Goal: Task Accomplishment & Management: Manage account settings

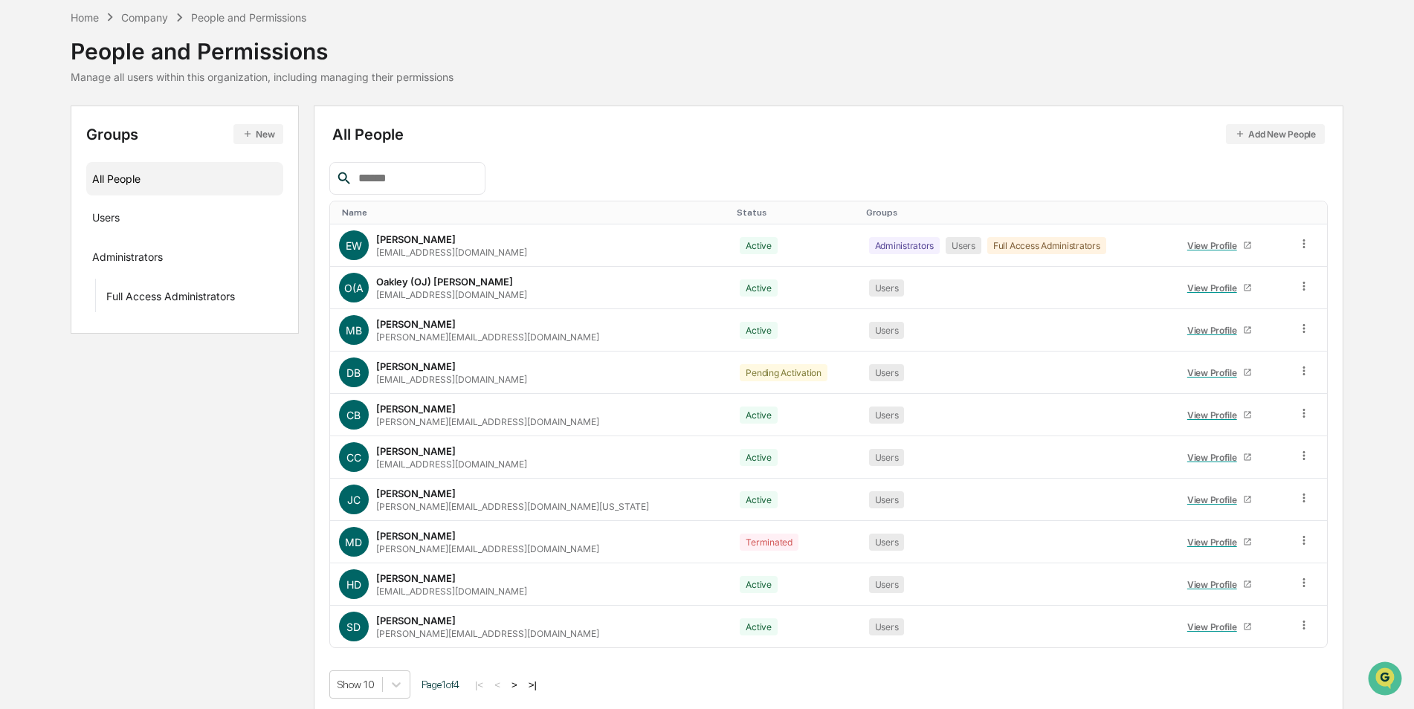
click at [393, 175] on input "text" at bounding box center [415, 178] width 126 height 19
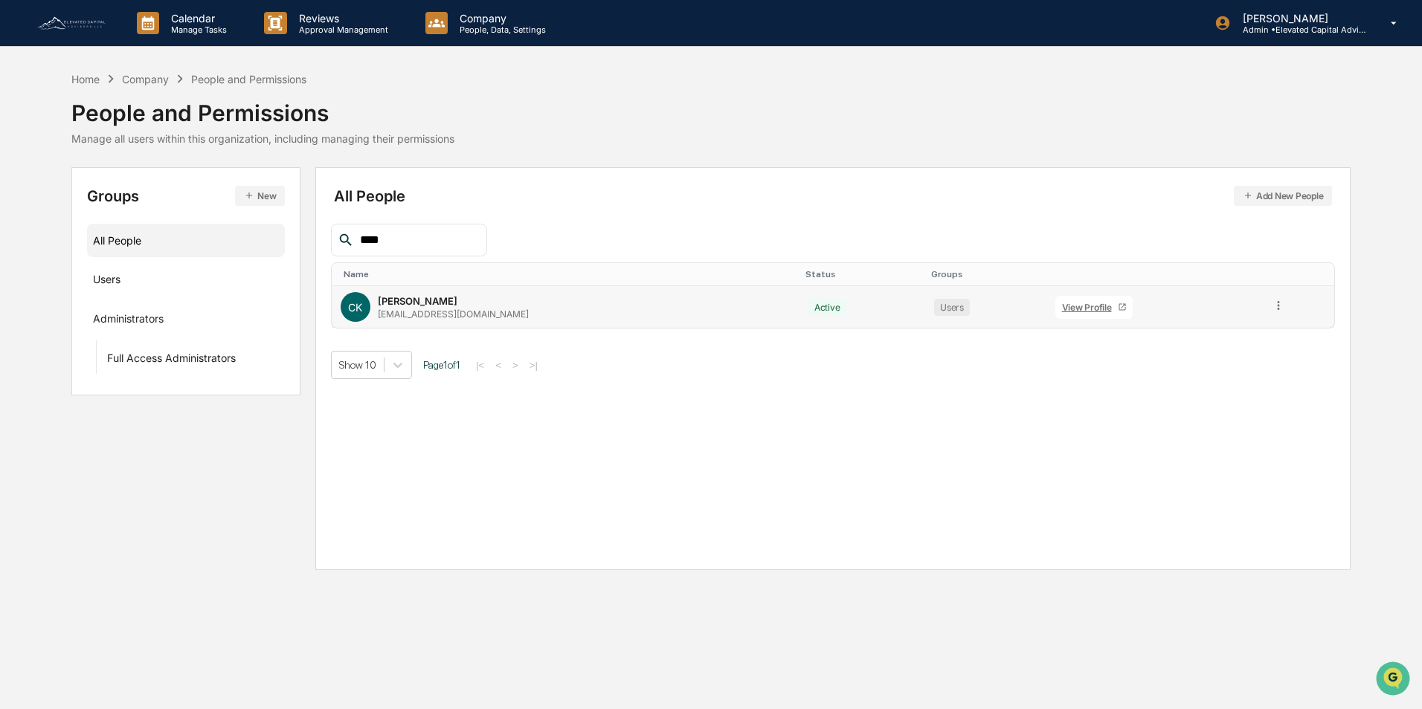
type input "****"
click at [1277, 306] on icon at bounding box center [1278, 305] width 2 height 9
click at [1212, 419] on div "Reset Password" at bounding box center [1211, 419] width 123 height 18
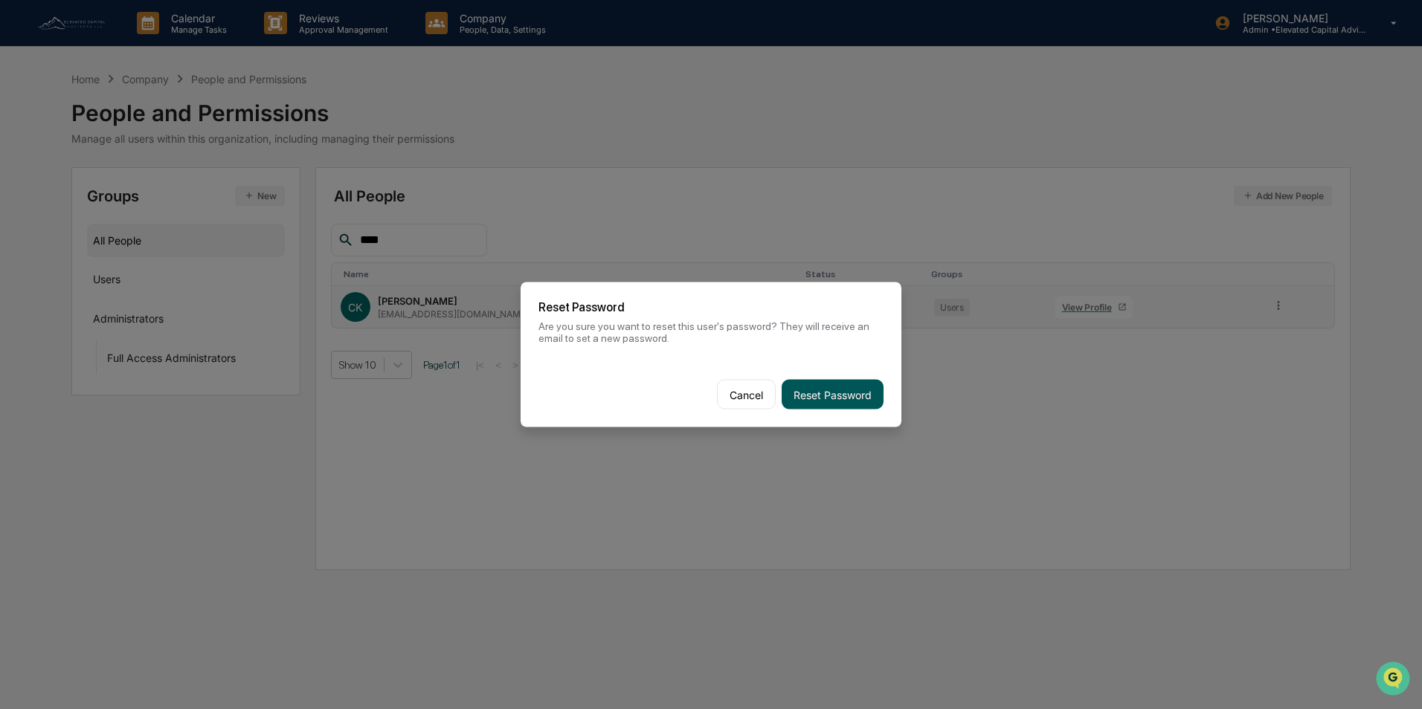
click at [859, 392] on button "Reset Password" at bounding box center [833, 395] width 102 height 30
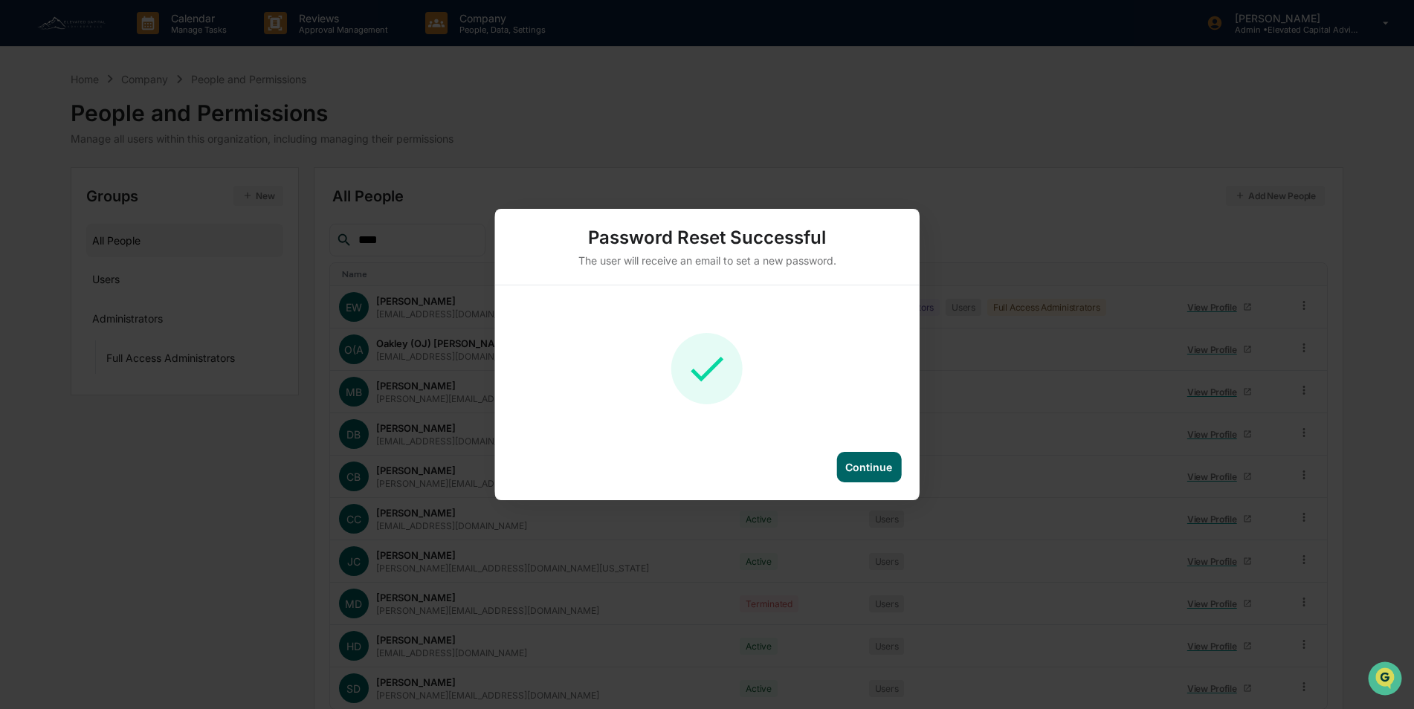
click at [871, 463] on div "Continue" at bounding box center [868, 467] width 47 height 13
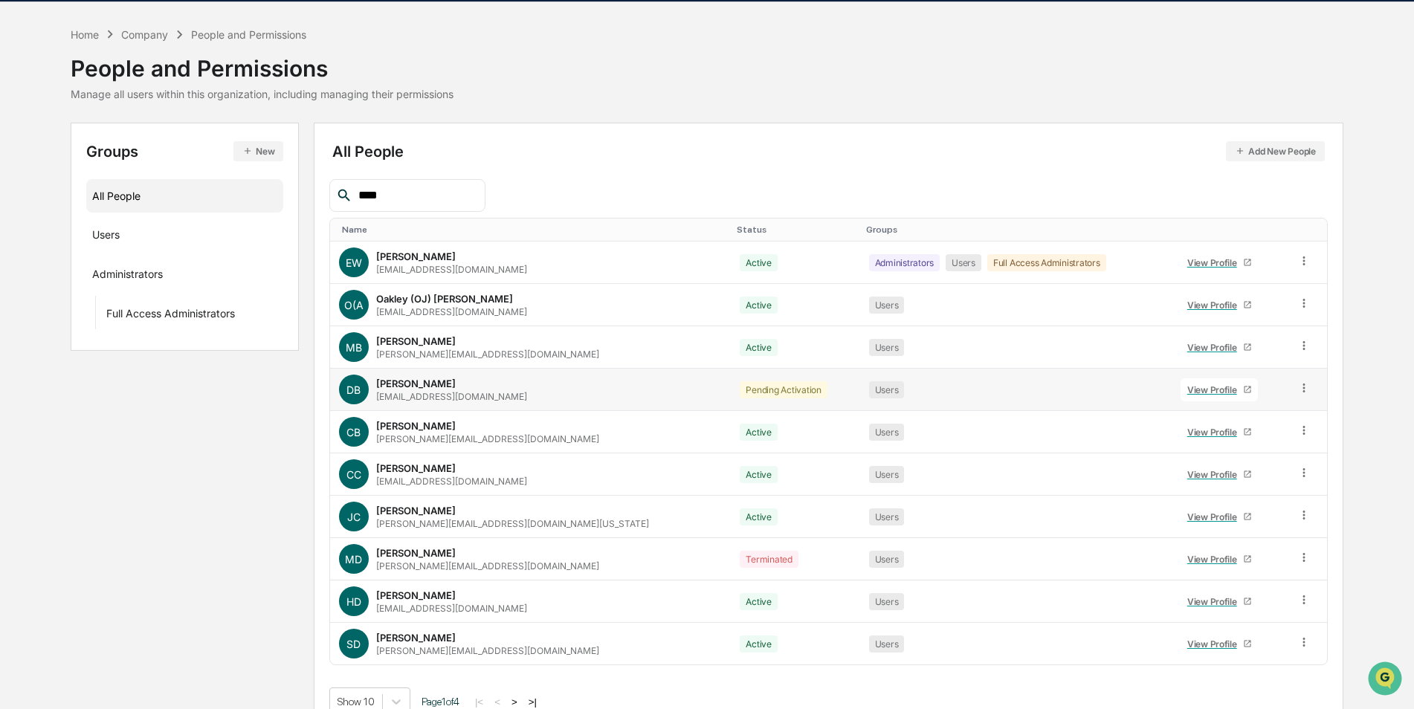
scroll to position [67, 0]
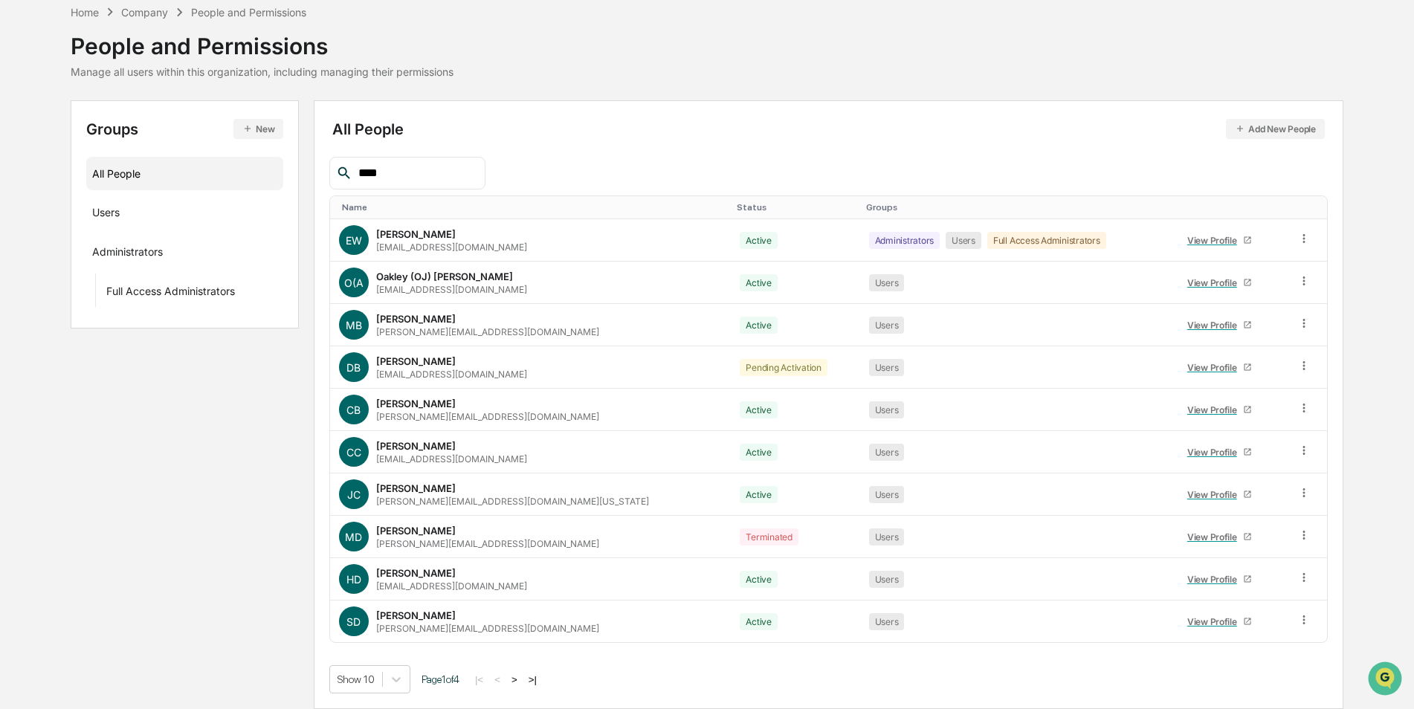
click at [522, 674] on button ">" at bounding box center [514, 680] width 15 height 13
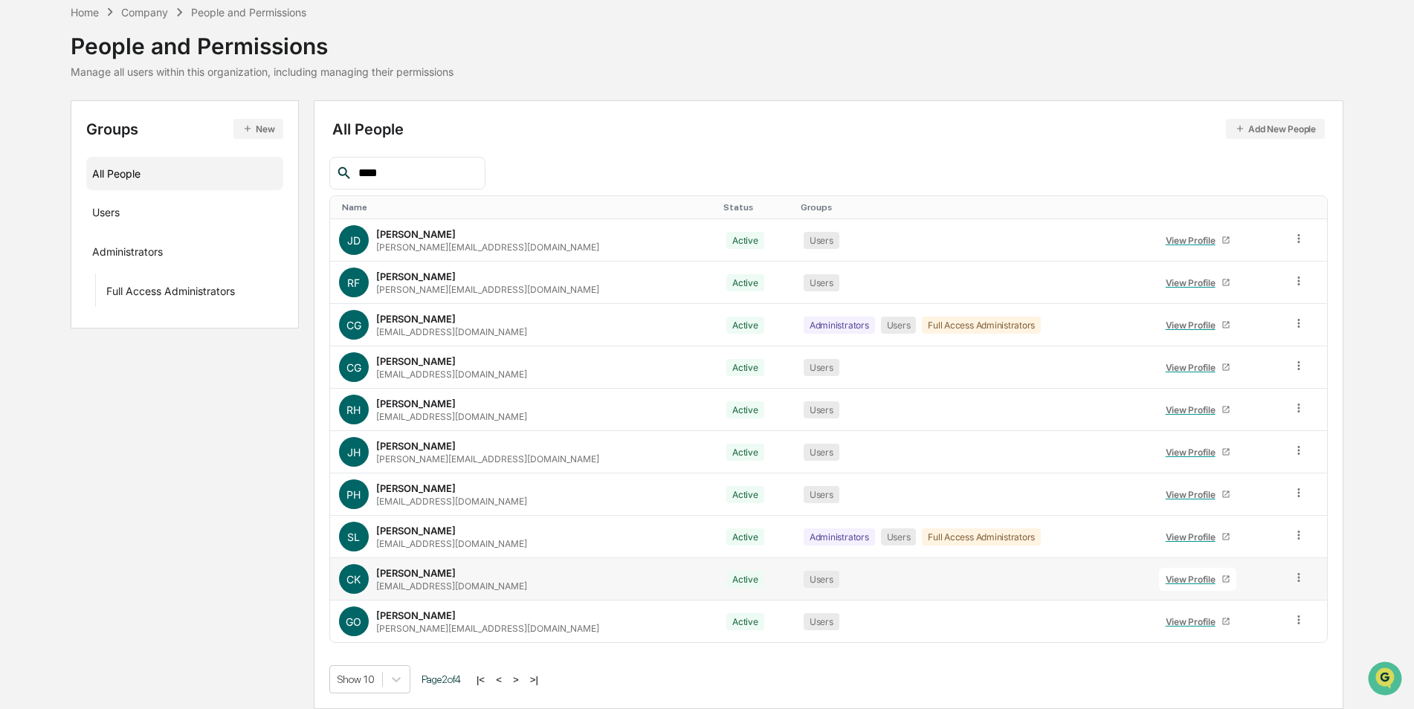
click at [1183, 584] on div "View Profile" at bounding box center [1194, 579] width 56 height 11
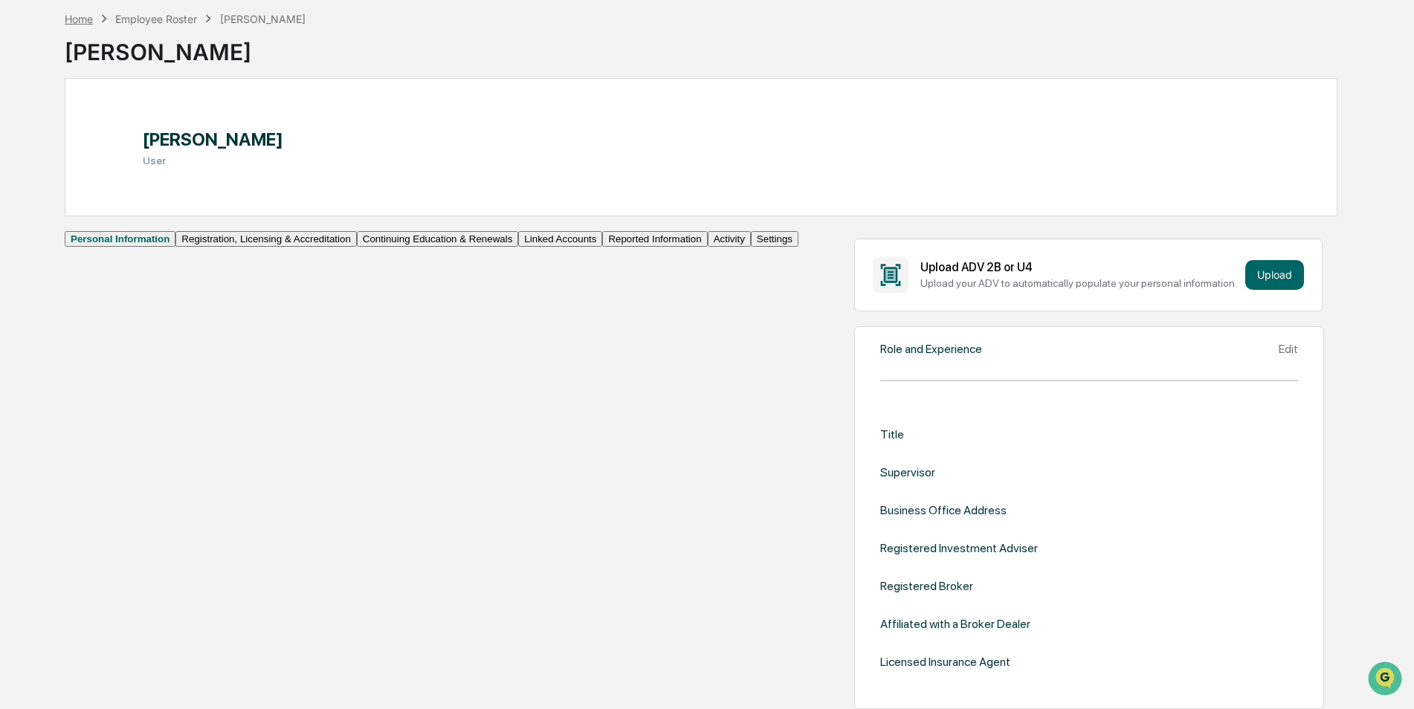
click at [80, 21] on div "Home" at bounding box center [79, 19] width 28 height 13
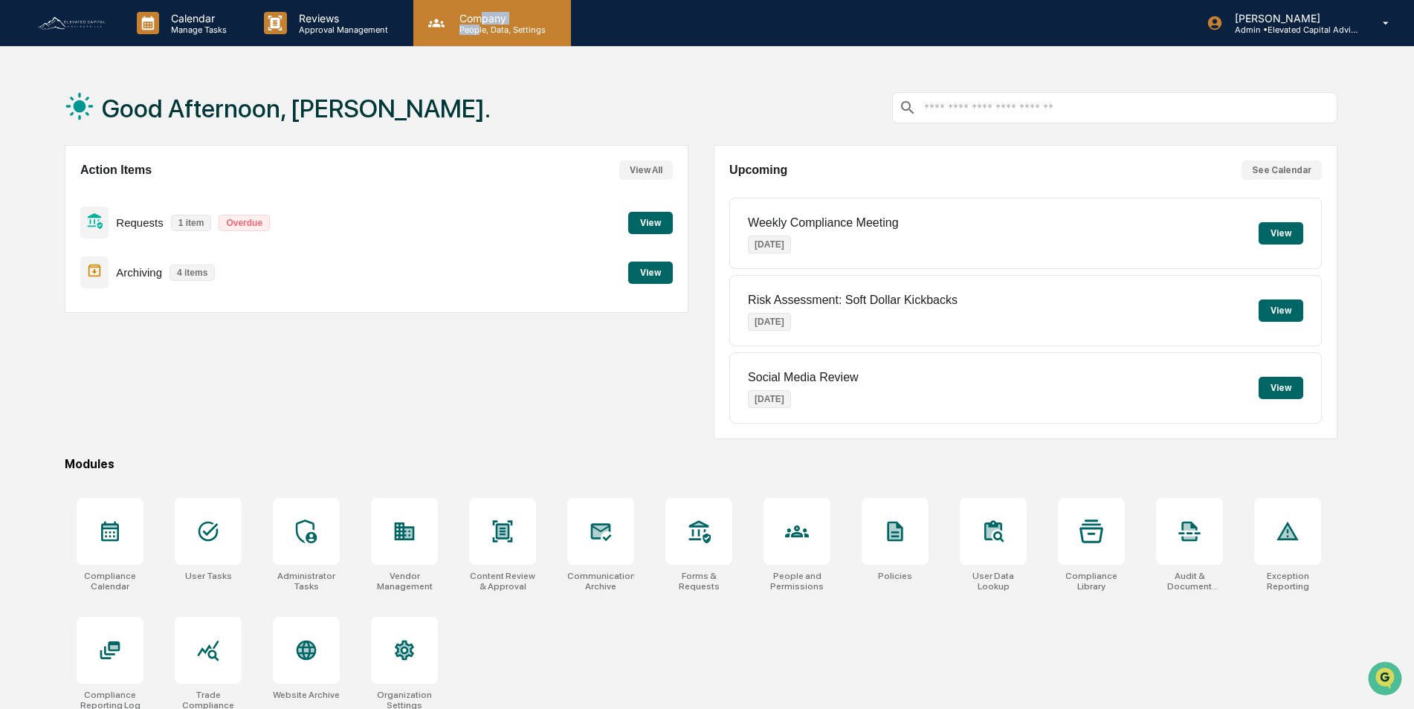
click at [478, 23] on div "Company People, Data, Settings" at bounding box center [501, 23] width 106 height 23
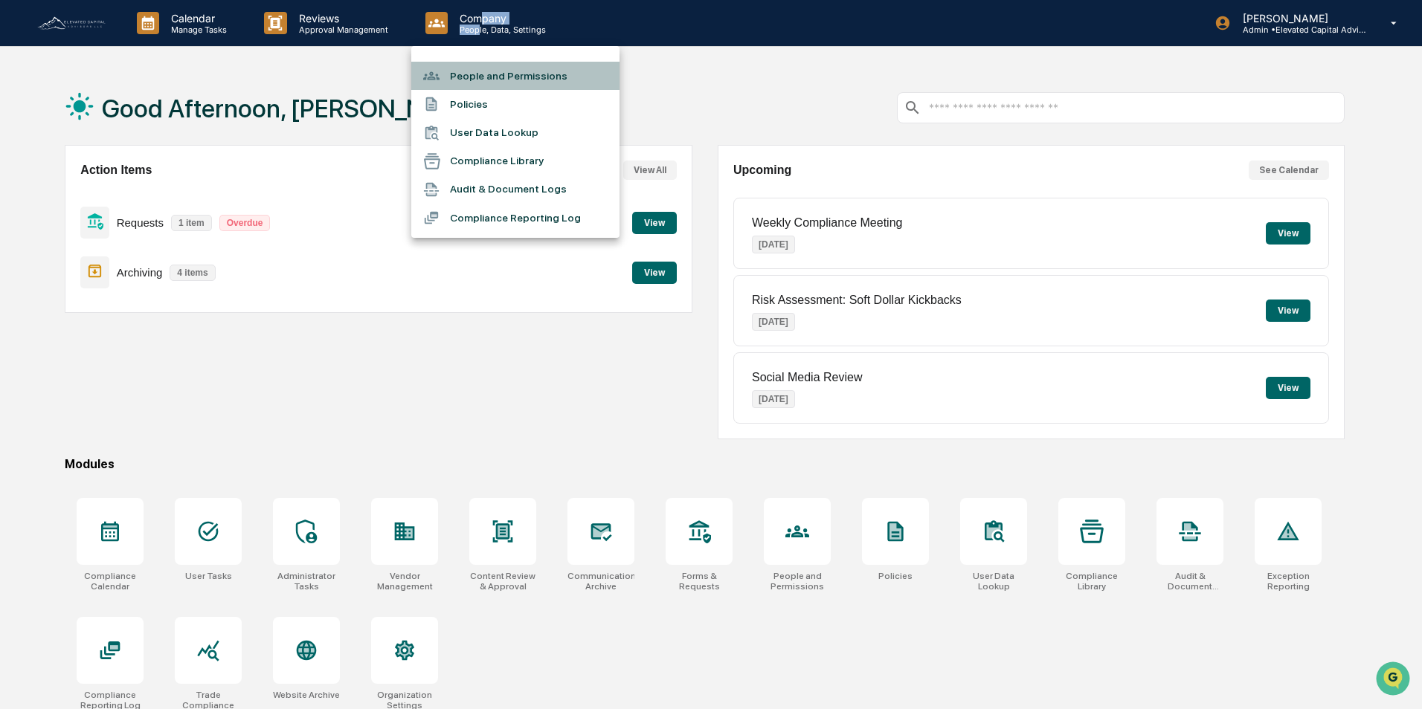
drag, startPoint x: 478, startPoint y: 23, endPoint x: 476, endPoint y: 76, distance: 52.8
click at [476, 76] on li "People and Permissions" at bounding box center [515, 76] width 208 height 28
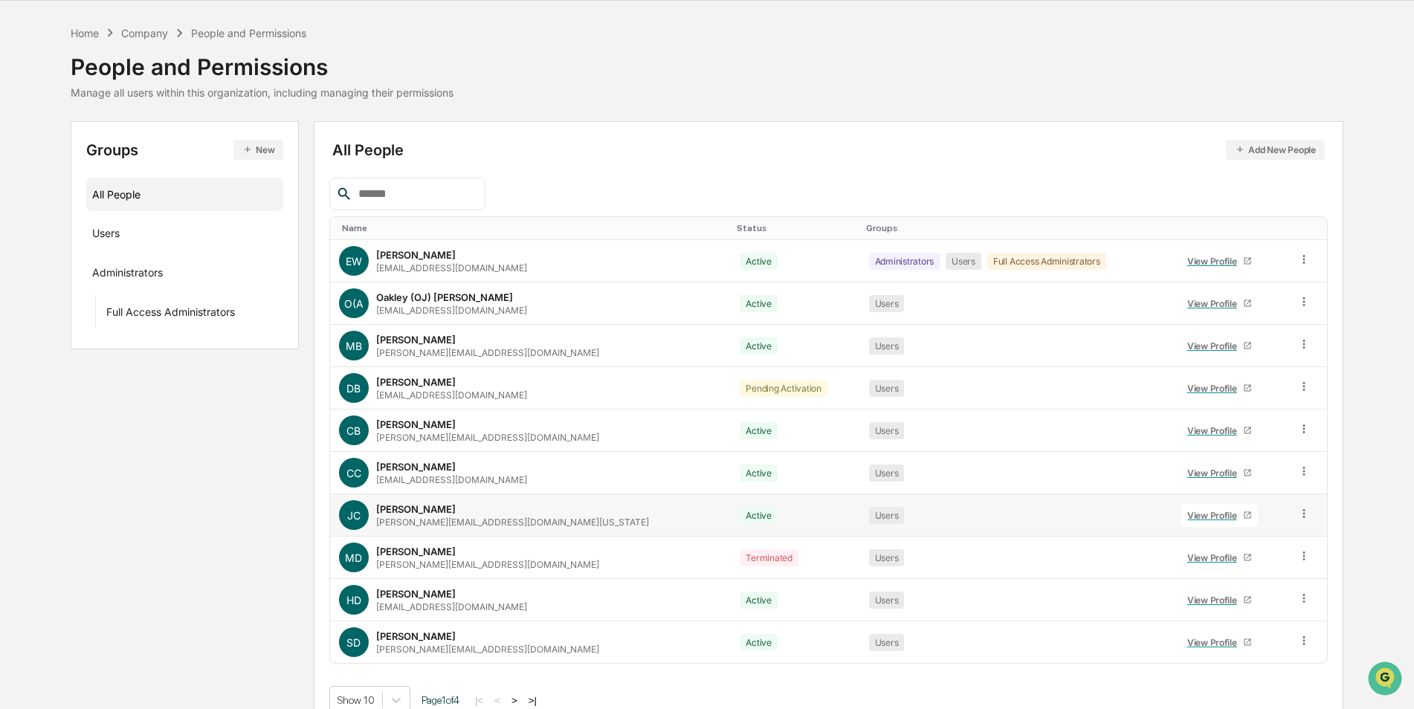
scroll to position [67, 0]
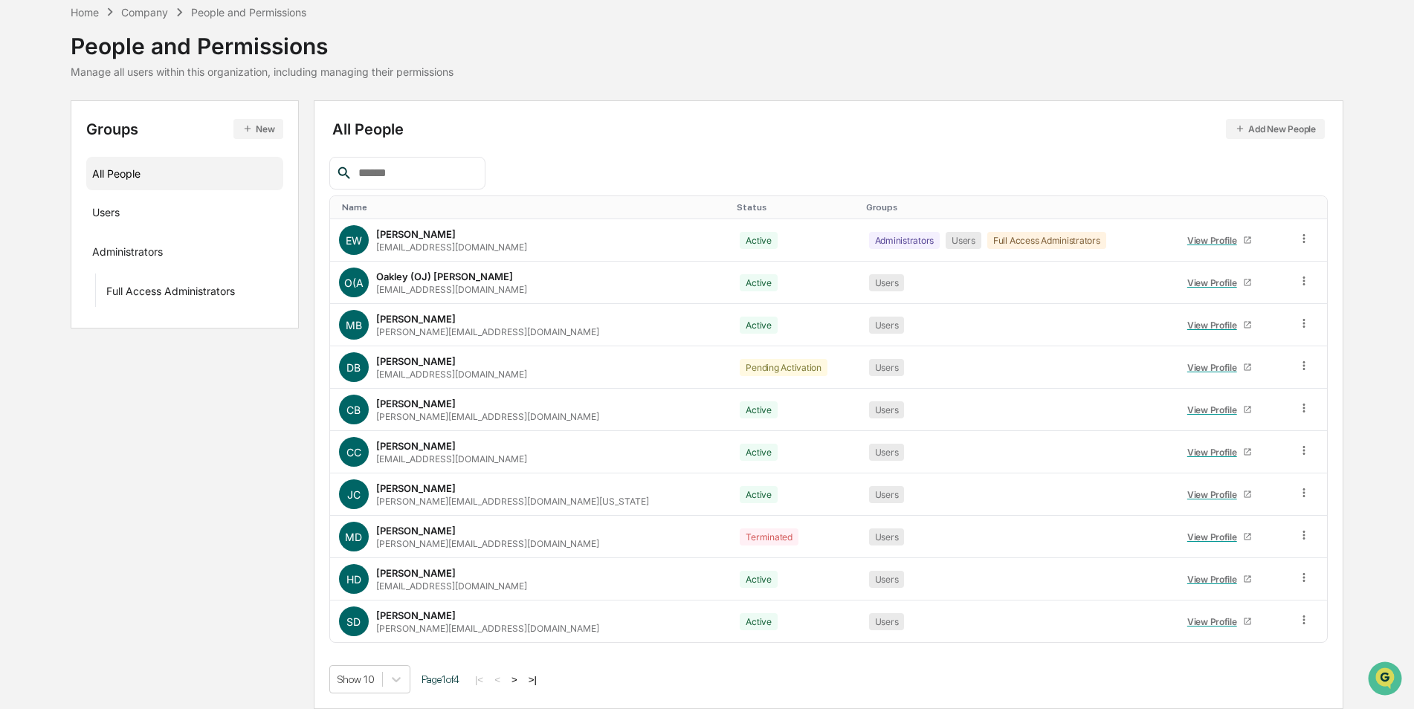
click at [521, 680] on button ">" at bounding box center [514, 680] width 15 height 13
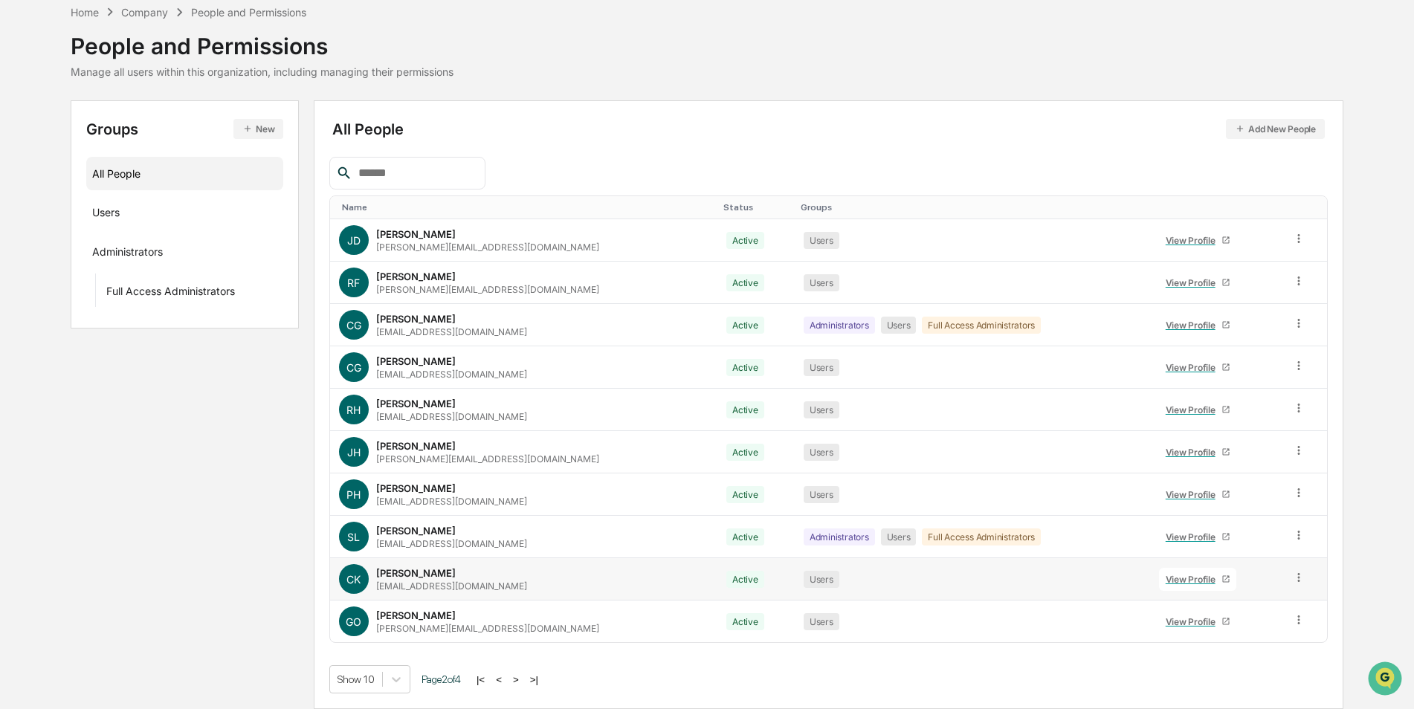
click at [1164, 570] on link "View Profile" at bounding box center [1197, 579] width 77 height 23
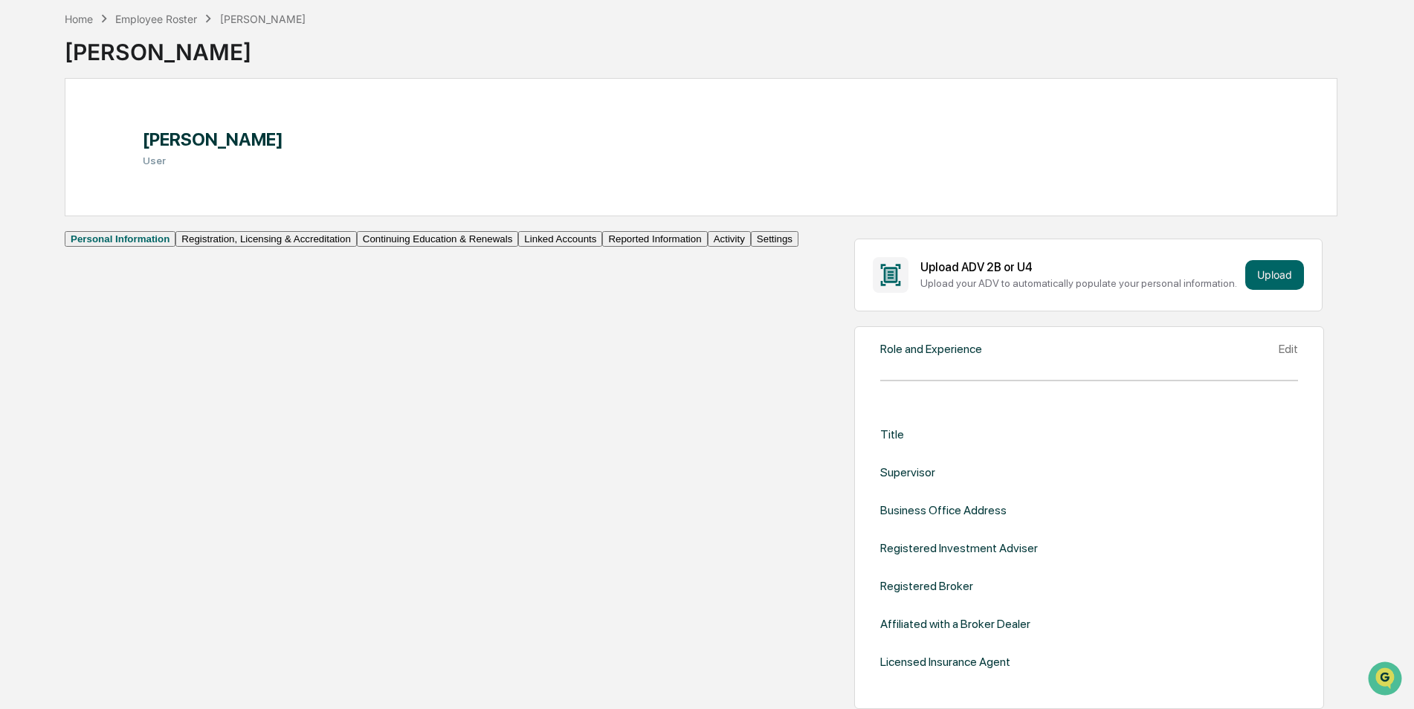
click at [1279, 356] on div "Edit" at bounding box center [1288, 349] width 19 height 14
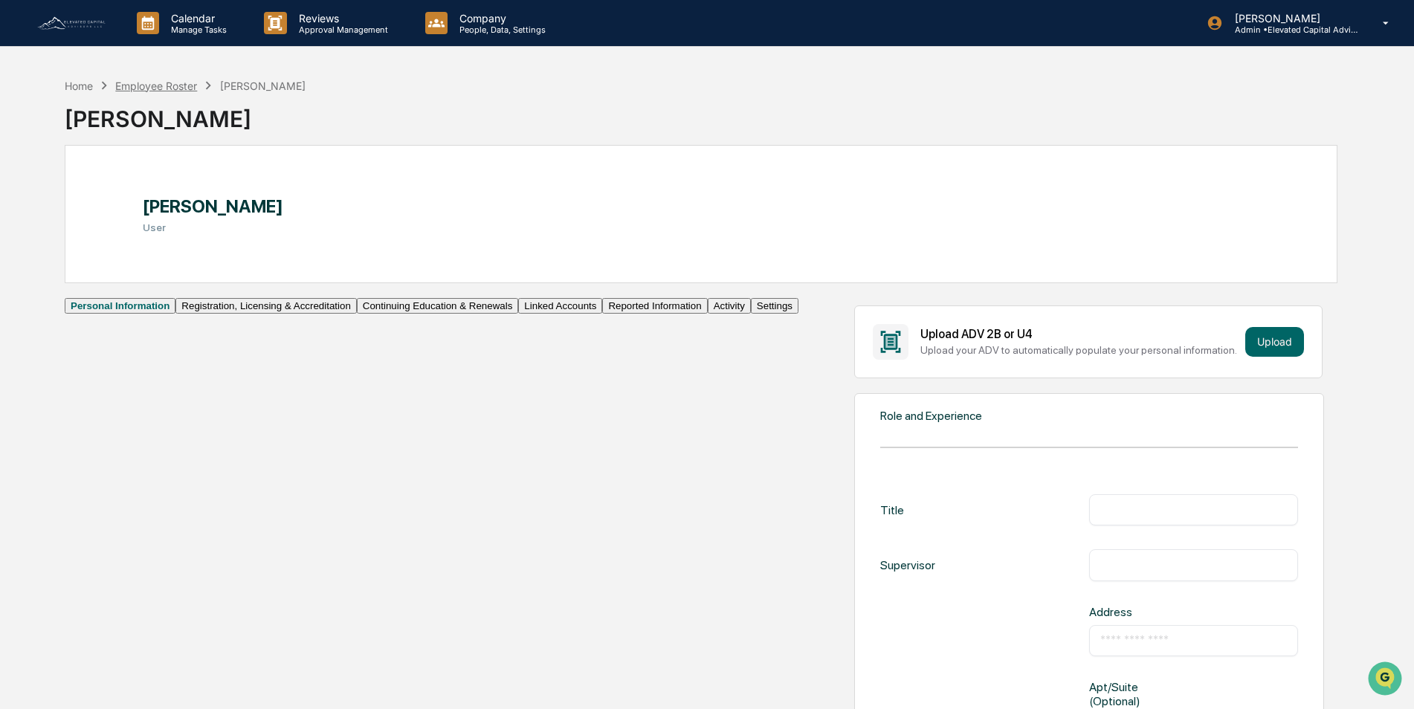
click at [167, 80] on div "Employee Roster" at bounding box center [156, 86] width 82 height 13
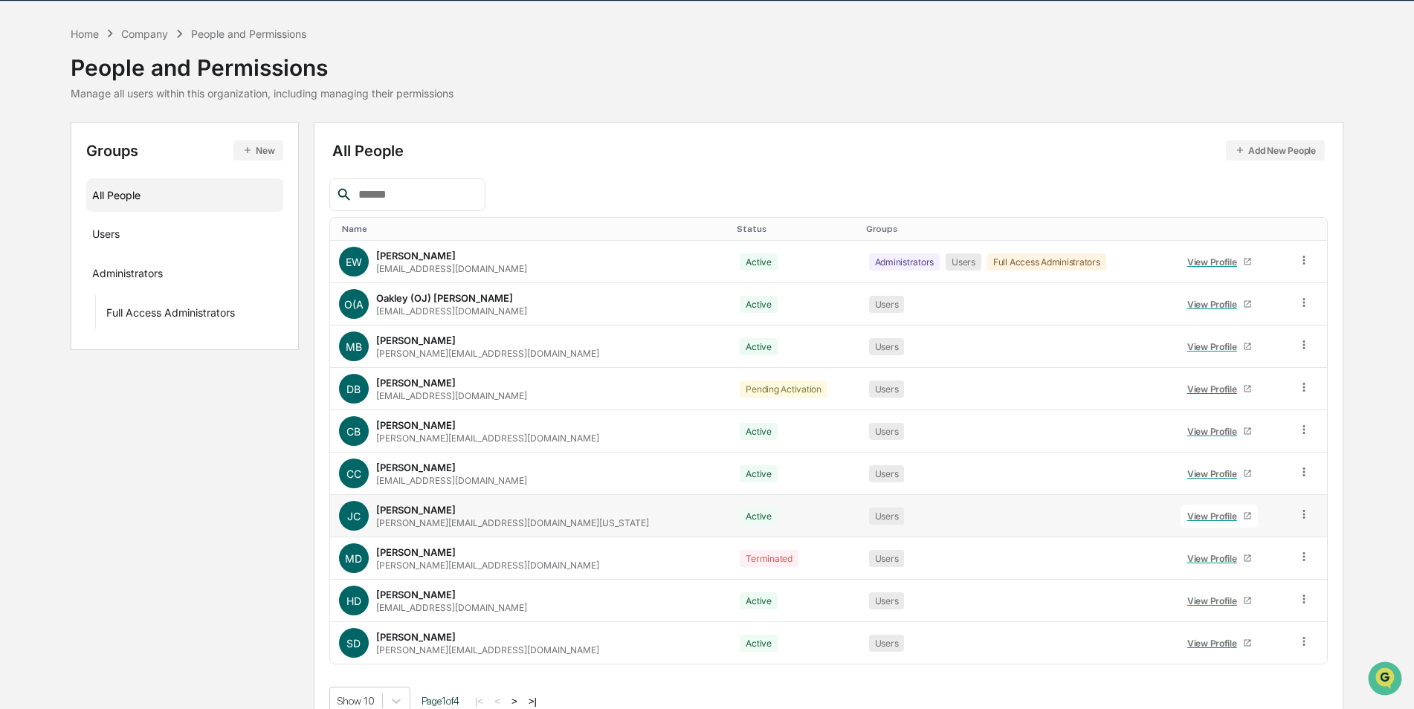
scroll to position [67, 0]
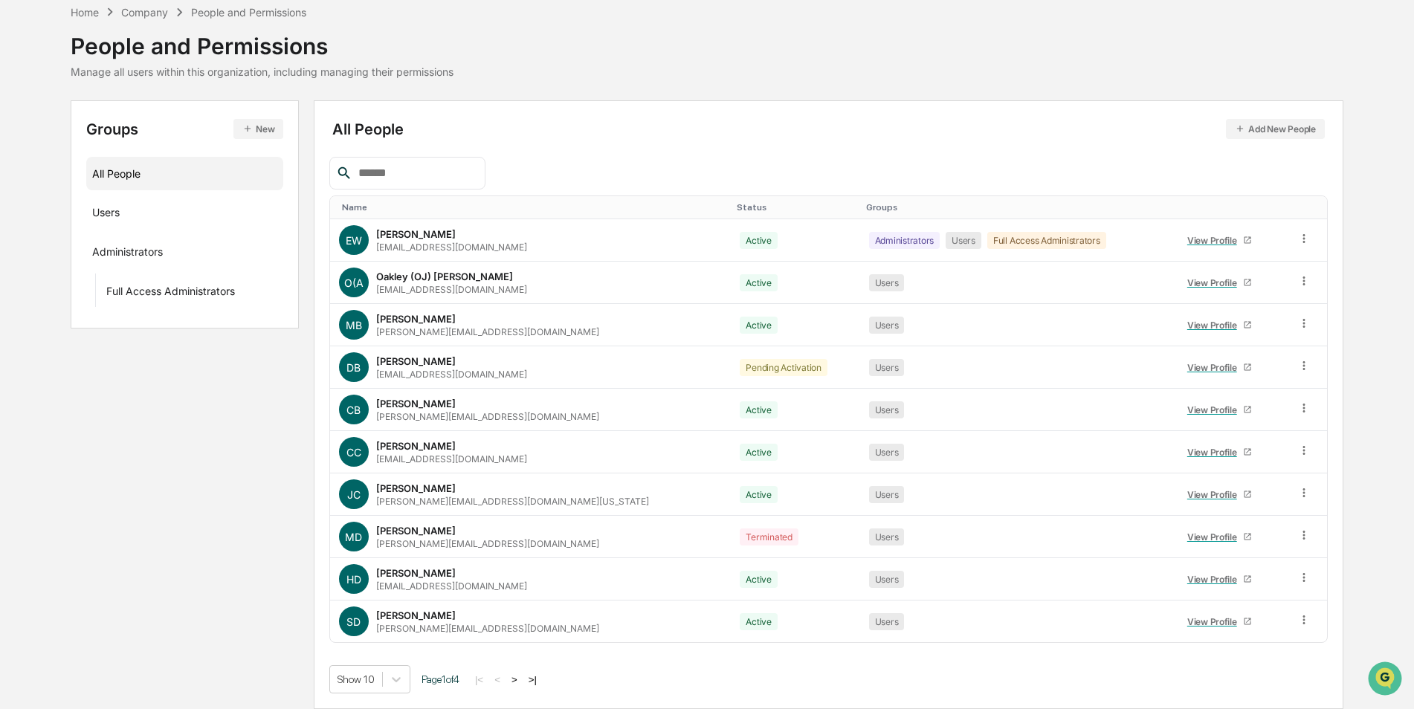
click at [522, 678] on button ">" at bounding box center [514, 680] width 15 height 13
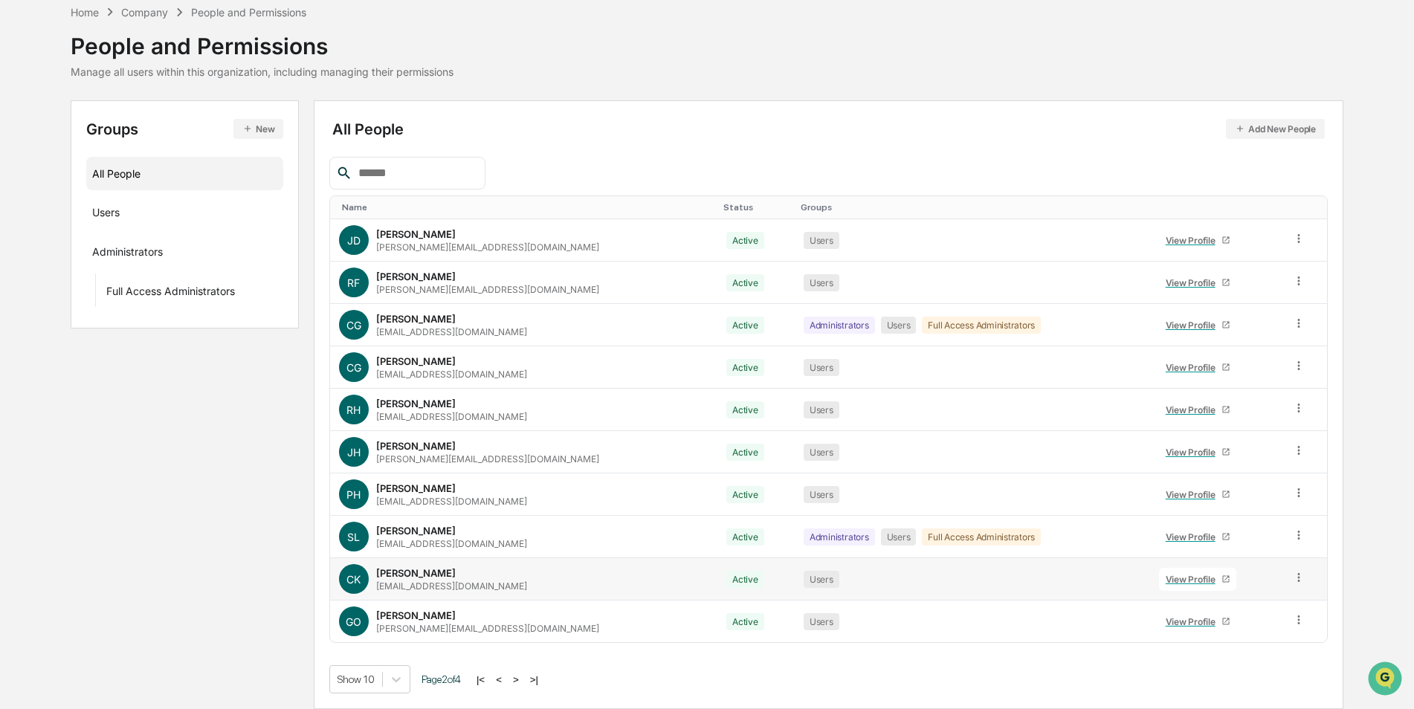
click at [1176, 581] on div "View Profile" at bounding box center [1194, 579] width 56 height 11
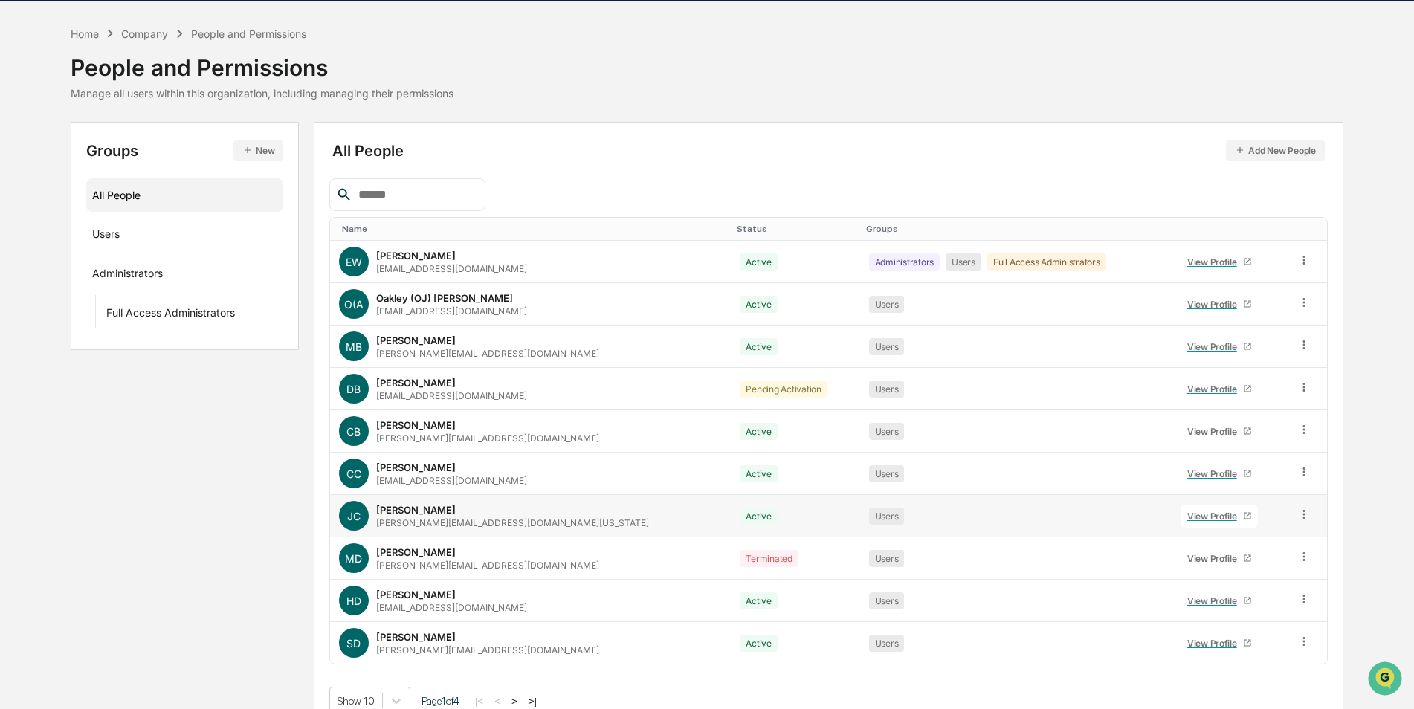
scroll to position [67, 0]
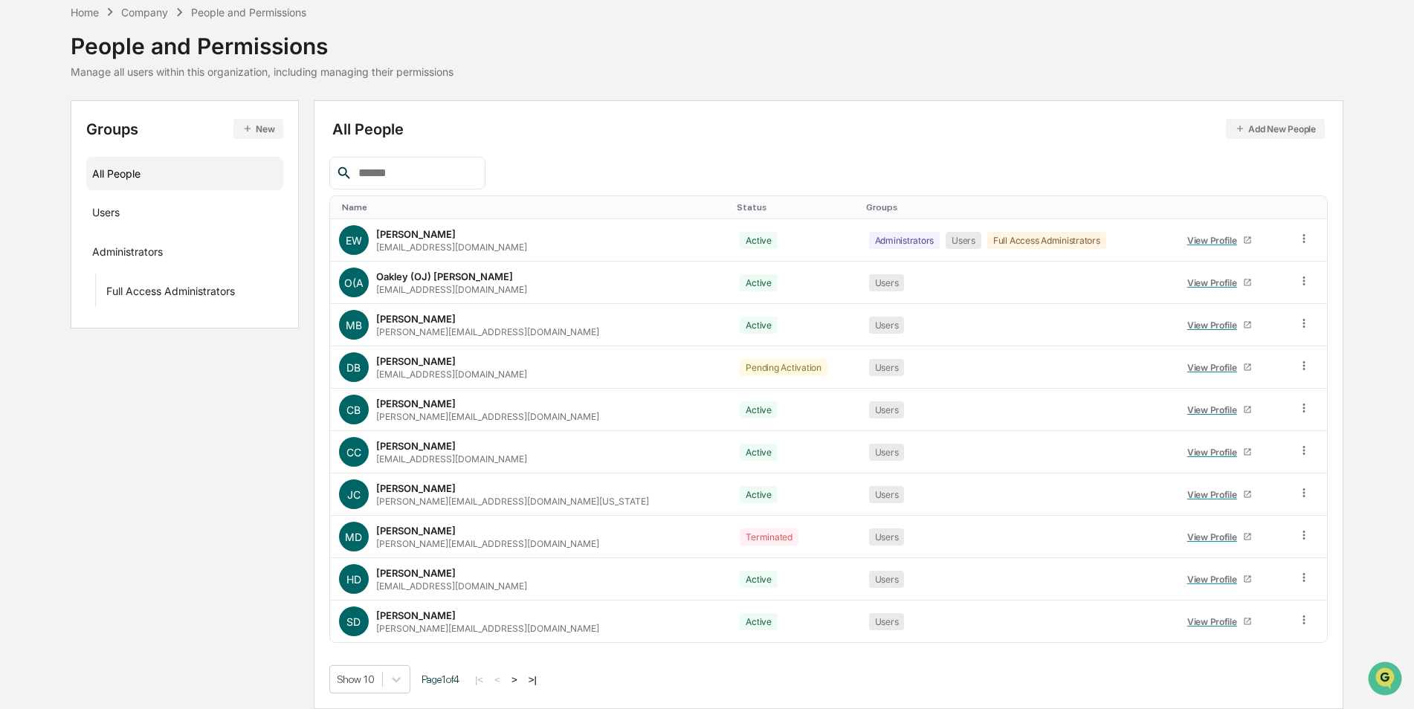
click at [521, 678] on button ">" at bounding box center [514, 680] width 15 height 13
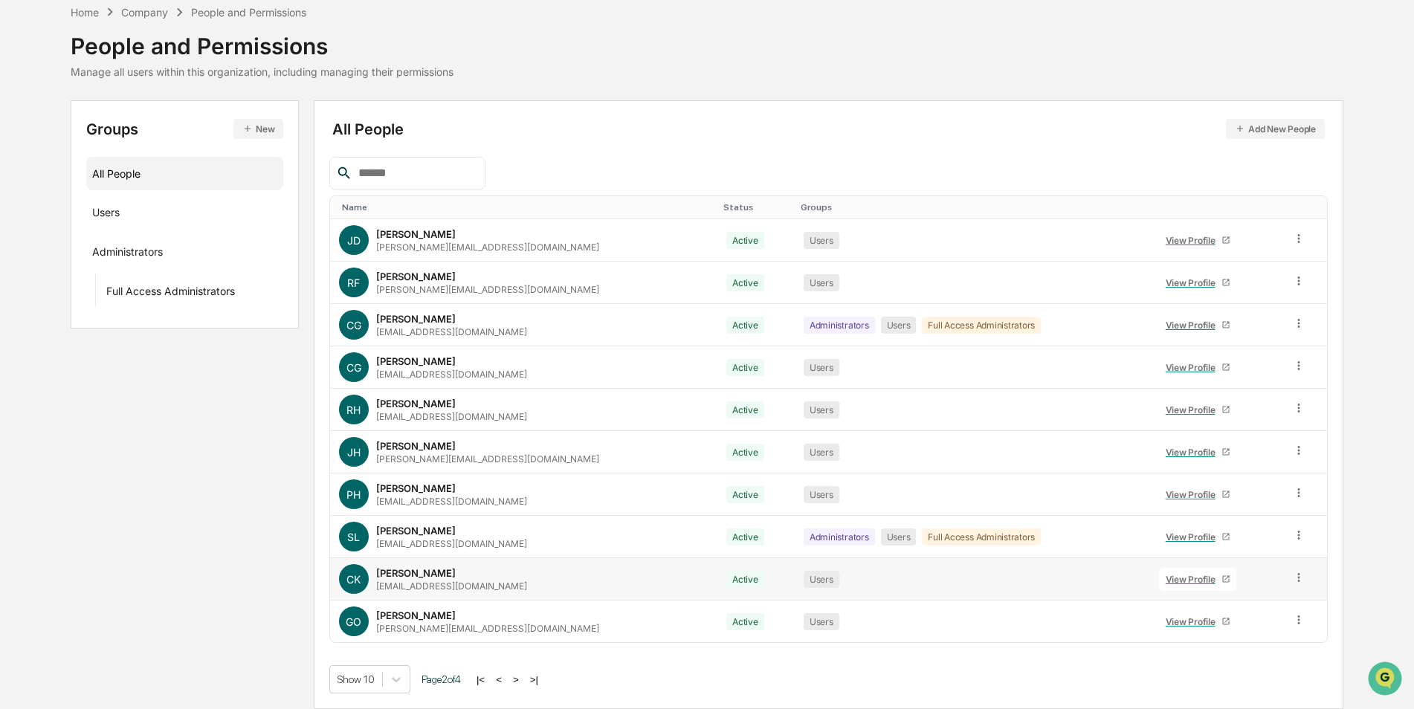
click at [1298, 579] on icon at bounding box center [1299, 577] width 2 height 9
click at [1228, 662] on div "Change Name/Email" at bounding box center [1231, 662] width 123 height 18
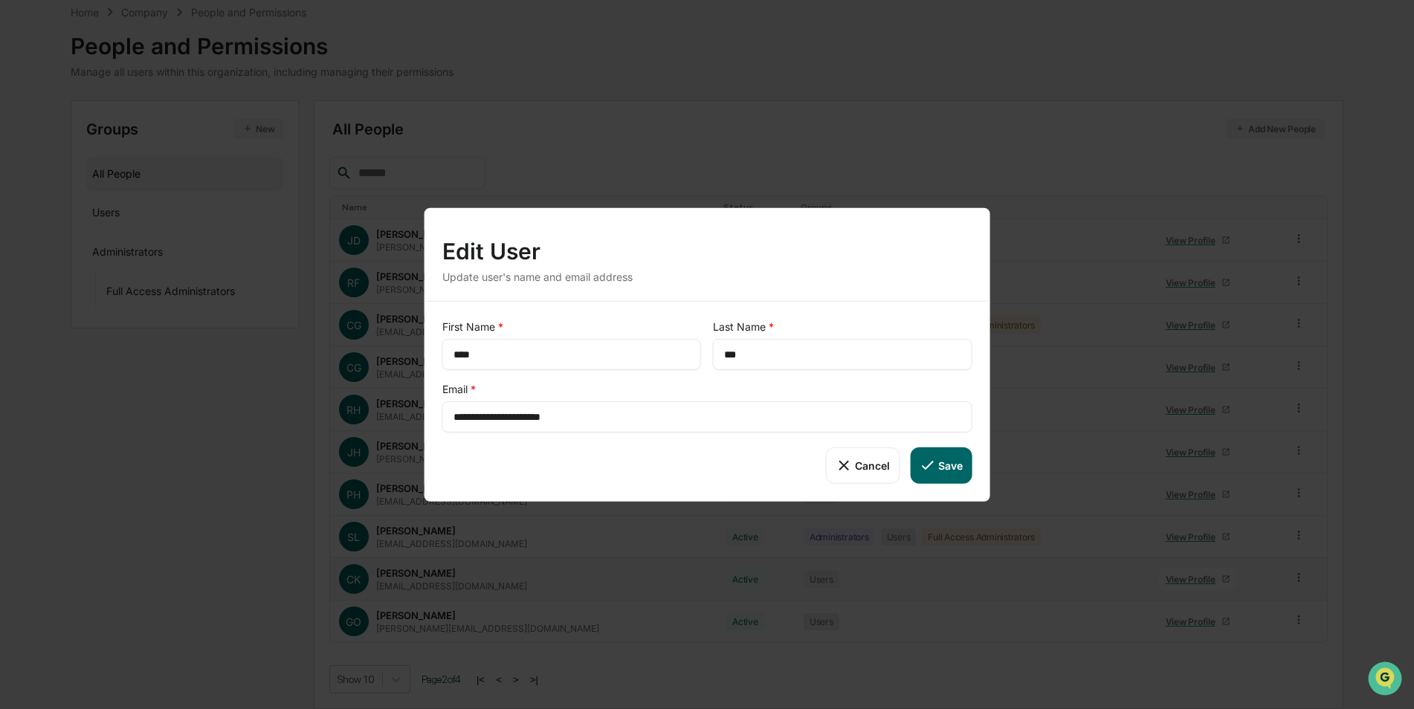
click at [465, 419] on input "**********" at bounding box center [708, 417] width 508 height 15
click at [945, 467] on button "Save" at bounding box center [941, 466] width 62 height 36
type input "**********"
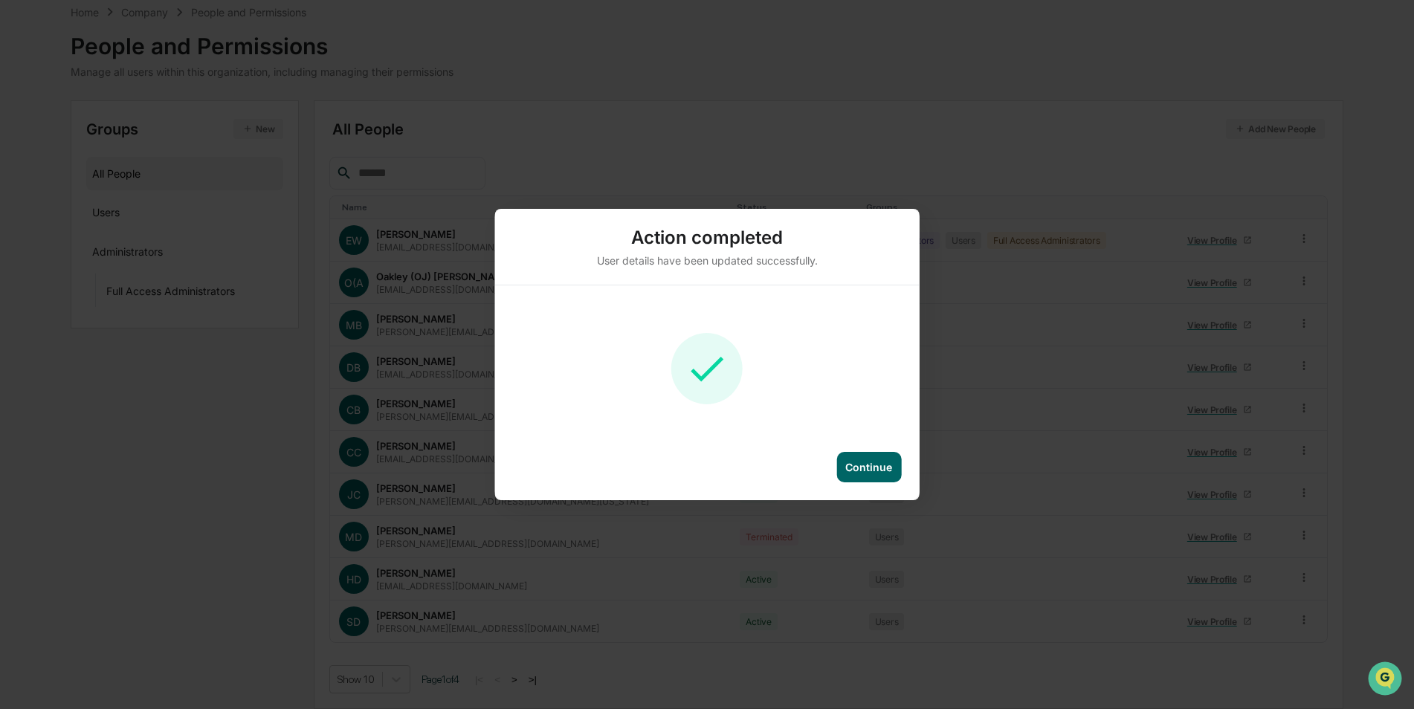
click at [863, 473] on div "Continue" at bounding box center [868, 467] width 47 height 13
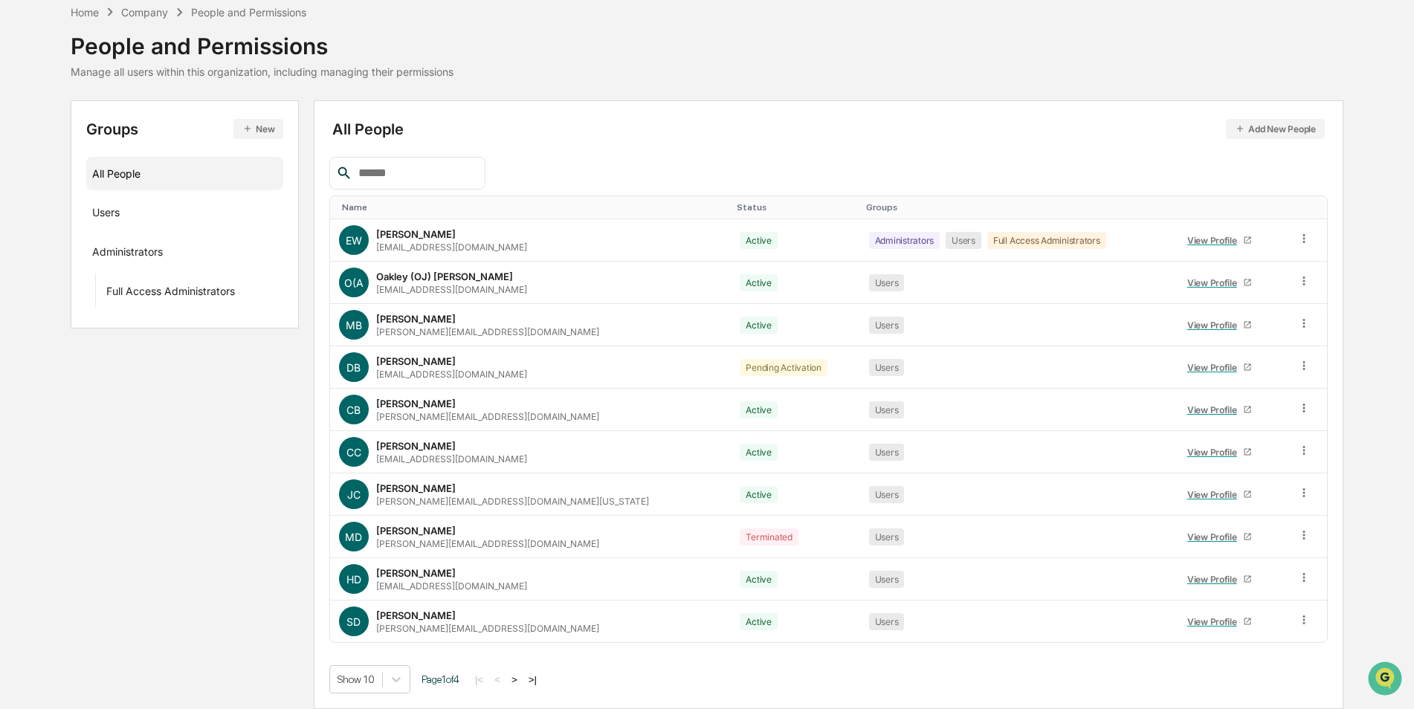
click at [522, 680] on button ">" at bounding box center [514, 680] width 15 height 13
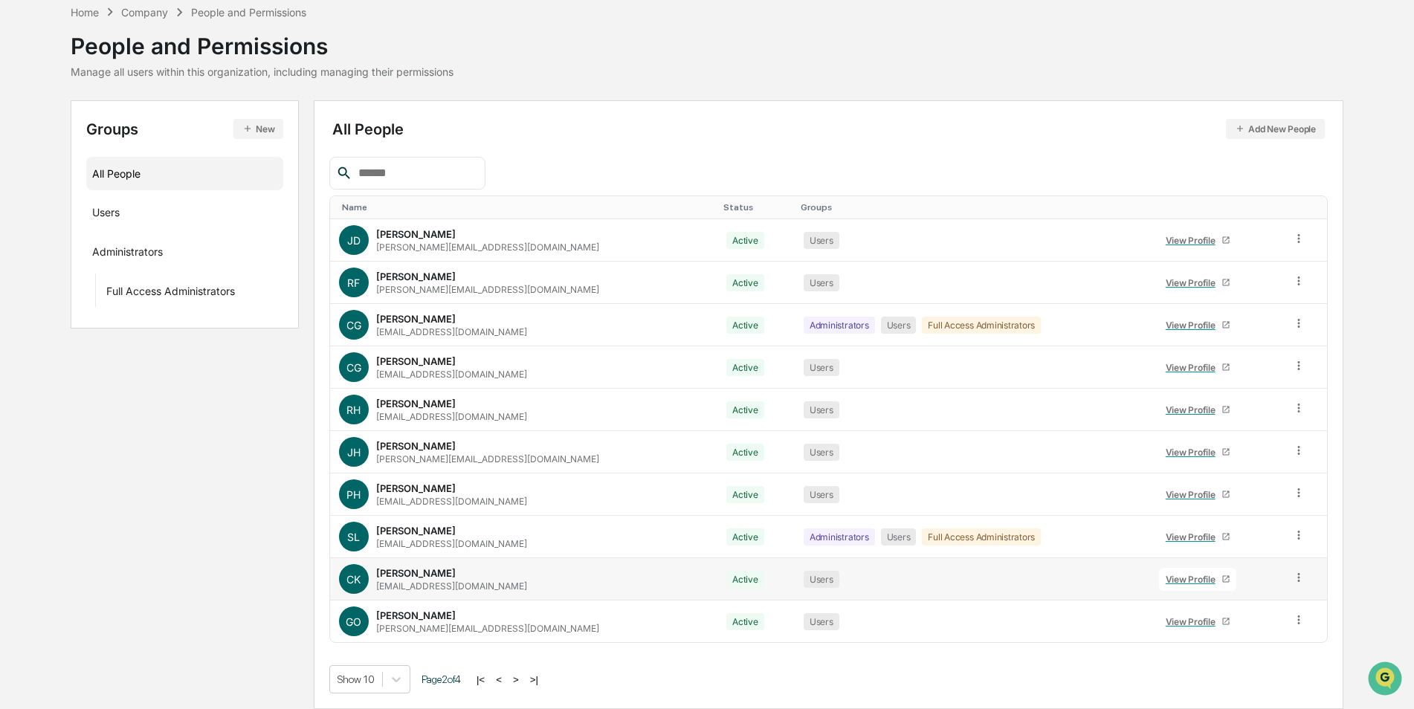
click at [1295, 580] on icon at bounding box center [1299, 578] width 14 height 14
click at [1231, 692] on div "Reset Password" at bounding box center [1231, 692] width 123 height 18
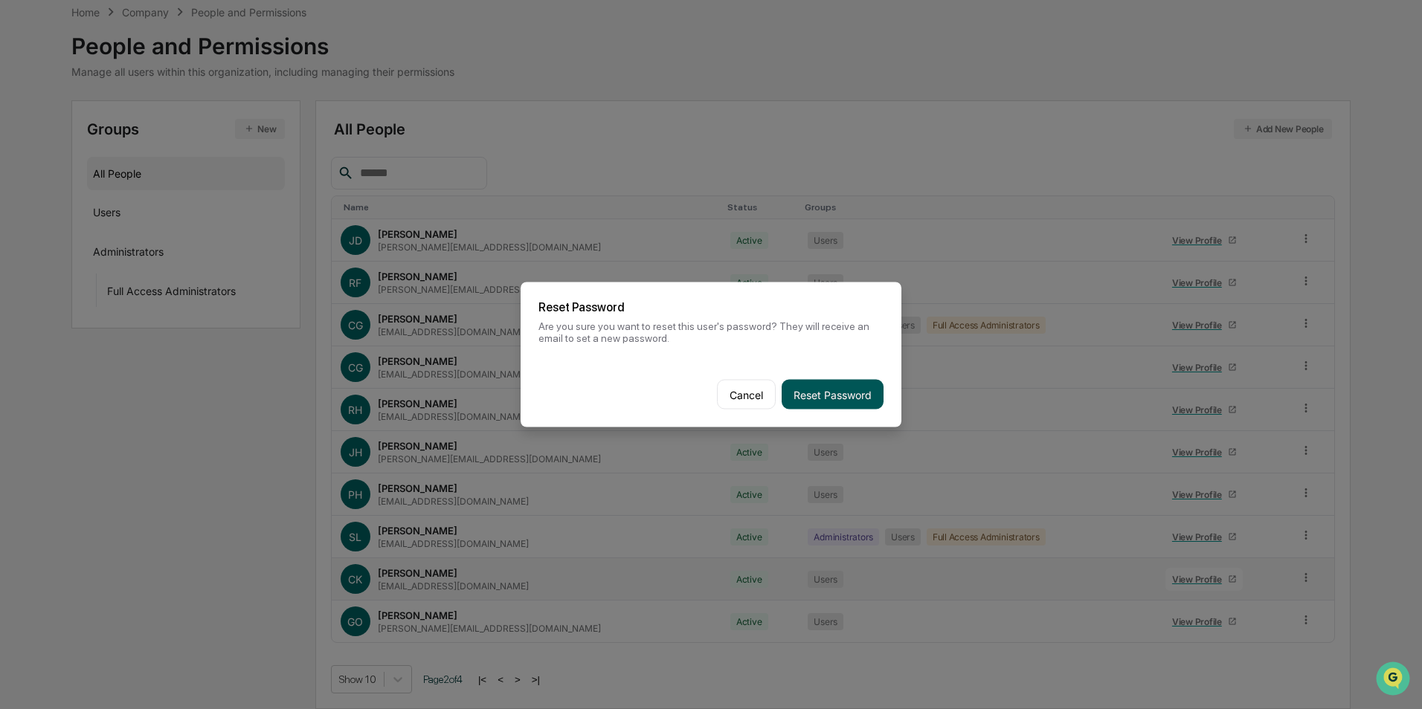
click at [825, 396] on button "Reset Password" at bounding box center [833, 395] width 102 height 30
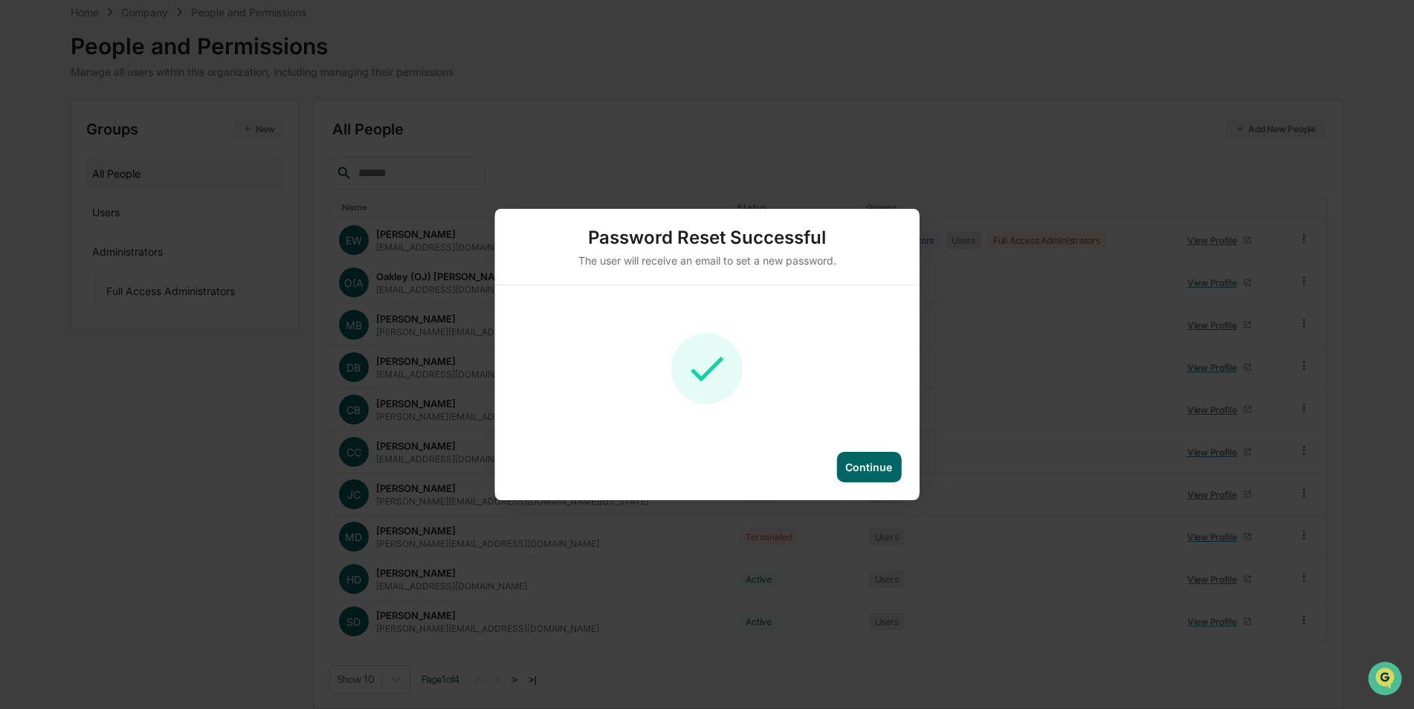
click at [868, 468] on div "Continue" at bounding box center [868, 467] width 47 height 13
